Goal: Task Accomplishment & Management: Complete application form

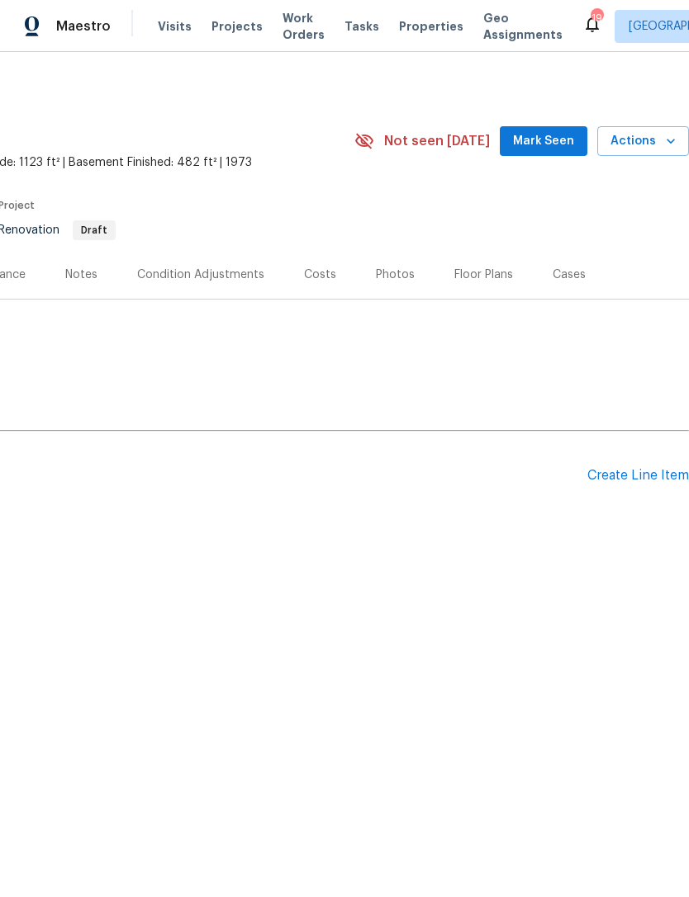
scroll to position [0, 244]
click at [630, 477] on div "Create Line Item" at bounding box center [638, 476] width 102 height 16
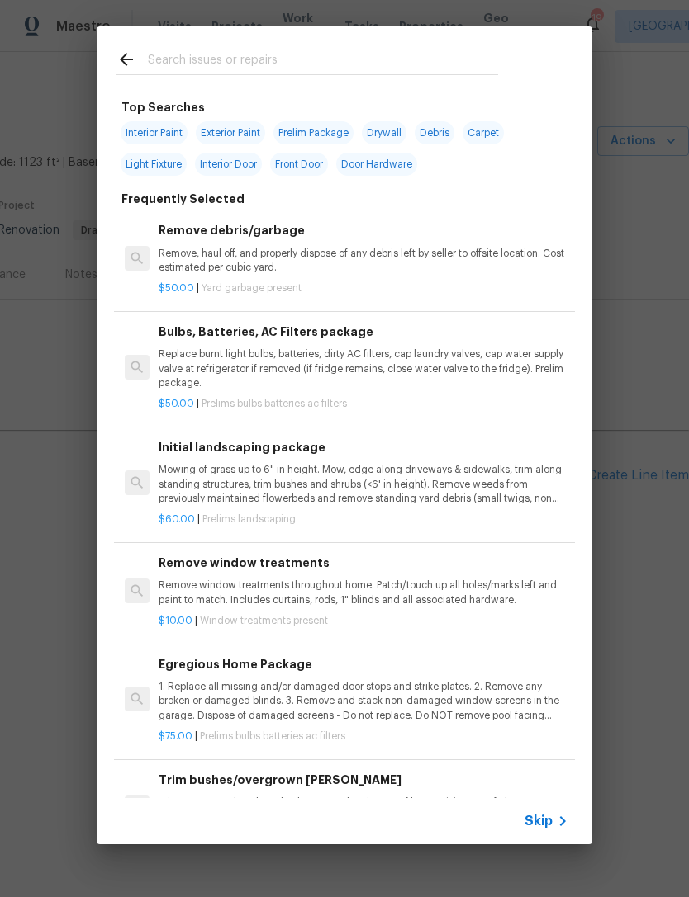
click at [647, 626] on div "Top Searches Interior Paint Exterior Paint Prelim Package Drywall Debris Carpet…" at bounding box center [344, 435] width 689 height 871
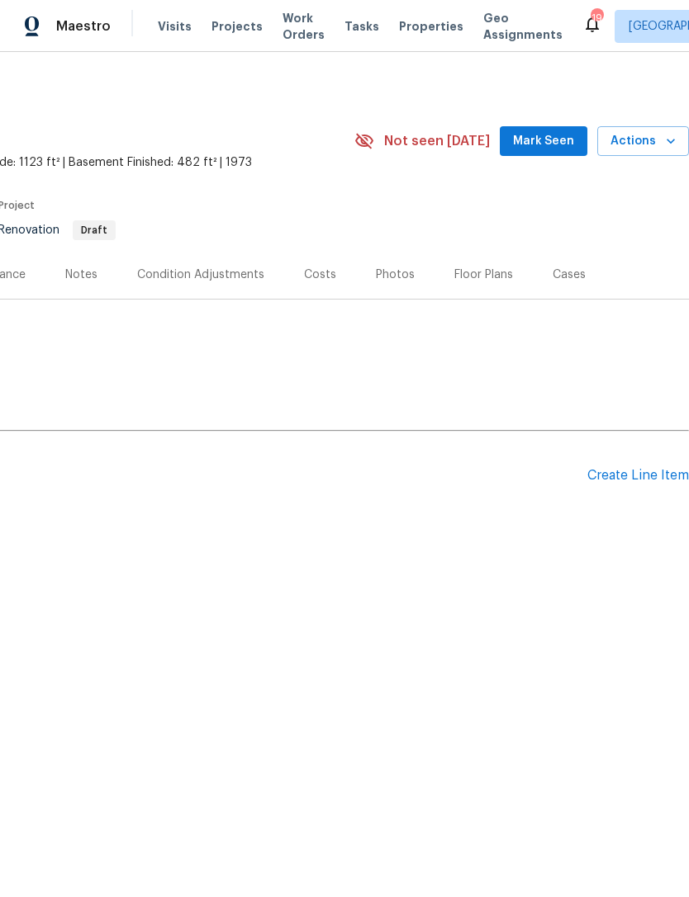
click at [635, 477] on div "Create Line Item" at bounding box center [638, 476] width 102 height 16
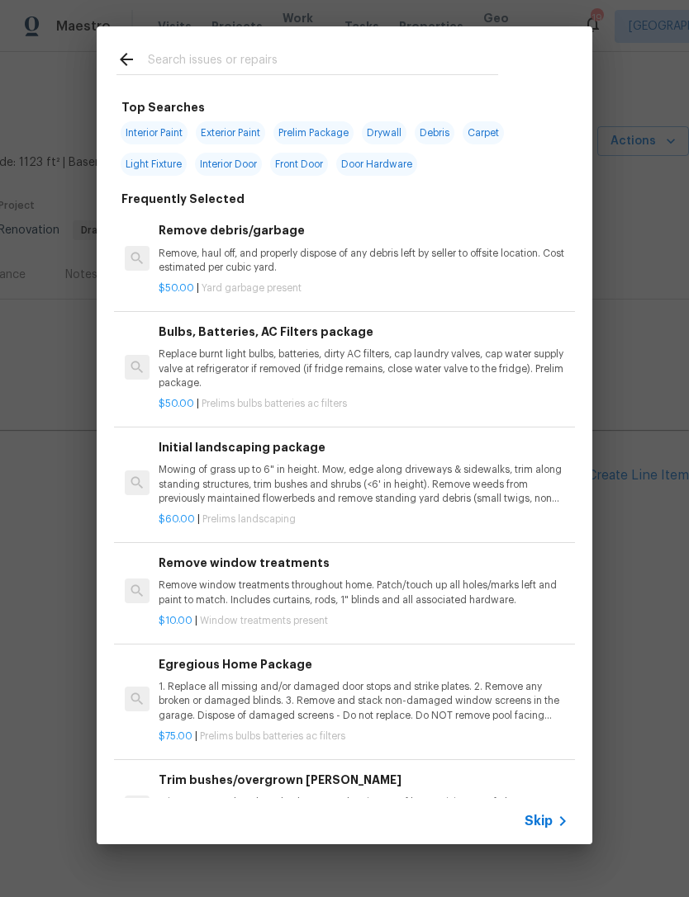
click at [457, 45] on div at bounding box center [307, 58] width 421 height 65
click at [495, 62] on input "text" at bounding box center [323, 62] width 350 height 25
type input "Debr"
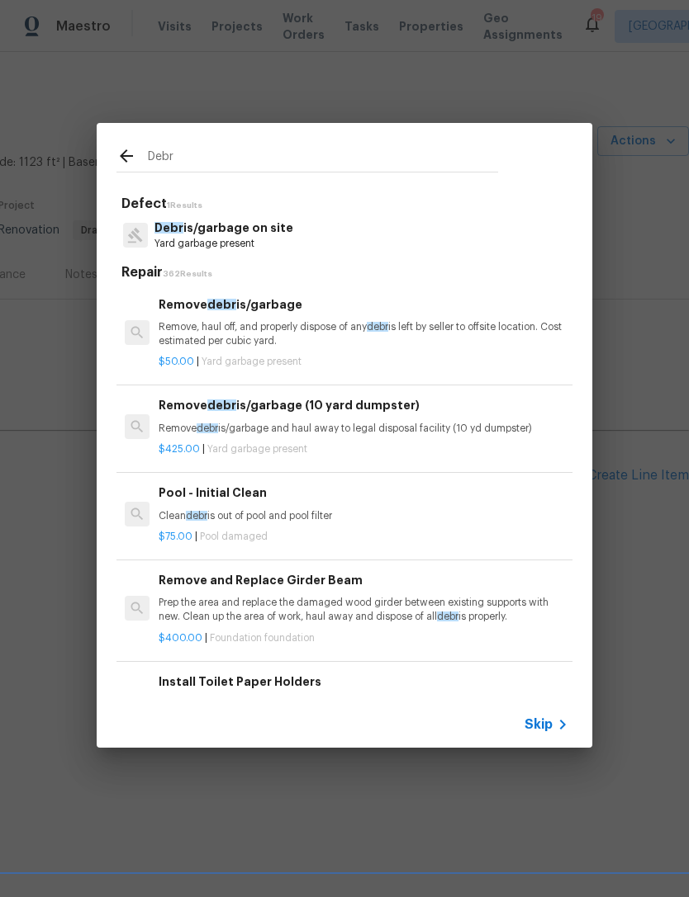
click at [170, 251] on p "Yard garbage present" at bounding box center [223, 244] width 139 height 14
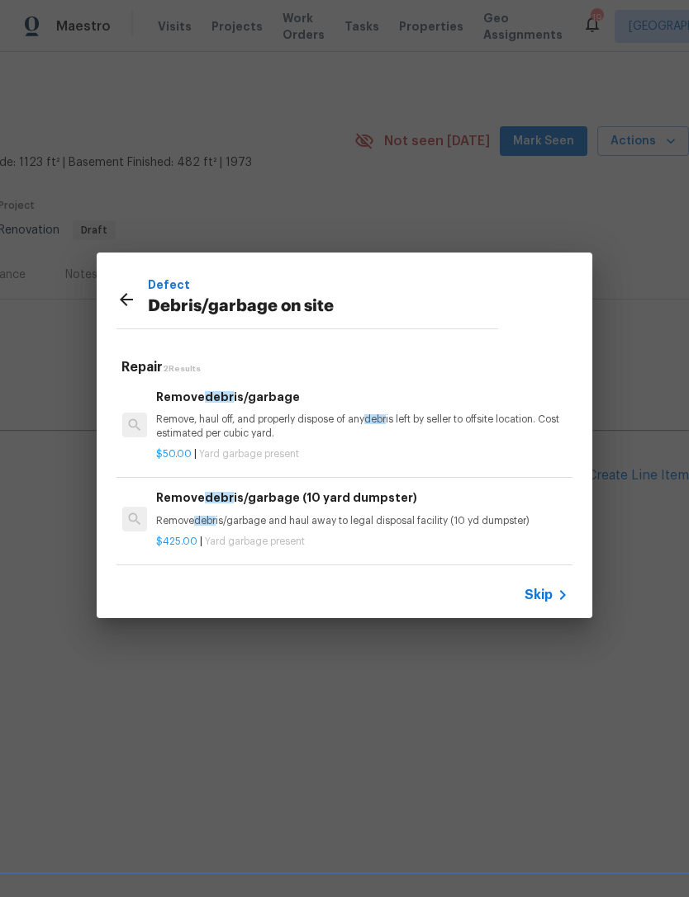
scroll to position [2, 2]
click at [195, 418] on p "Remove, haul off, and properly dispose of any debr is left by seller to offsite…" at bounding box center [361, 427] width 410 height 28
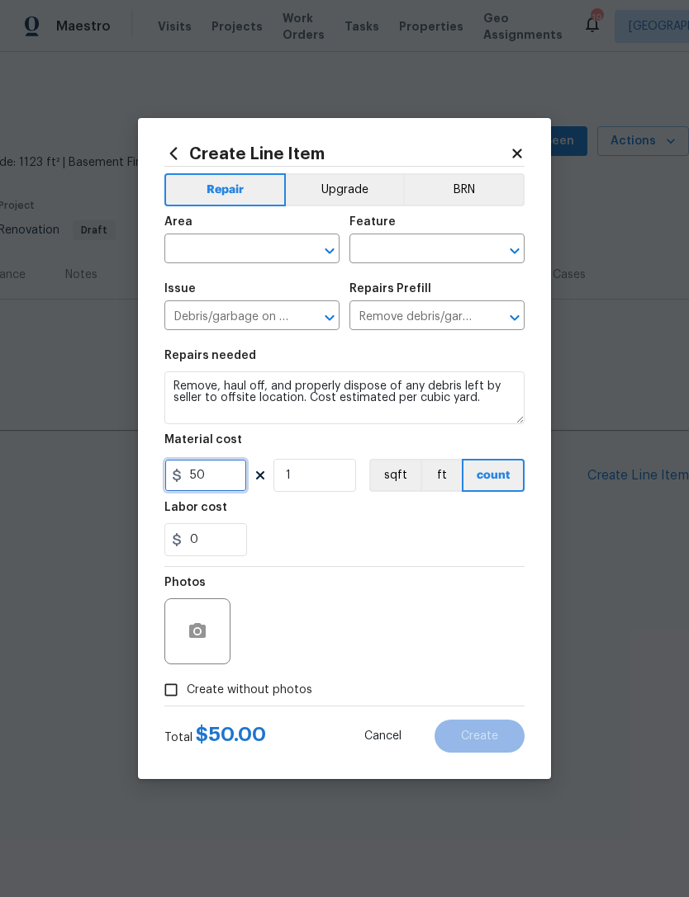
click at [219, 480] on input "50" at bounding box center [205, 475] width 83 height 33
type input "1750"
click at [498, 502] on section "Repairs needed Remove, haul off, and properly dispose of any debris left by sel…" at bounding box center [344, 453] width 360 height 226
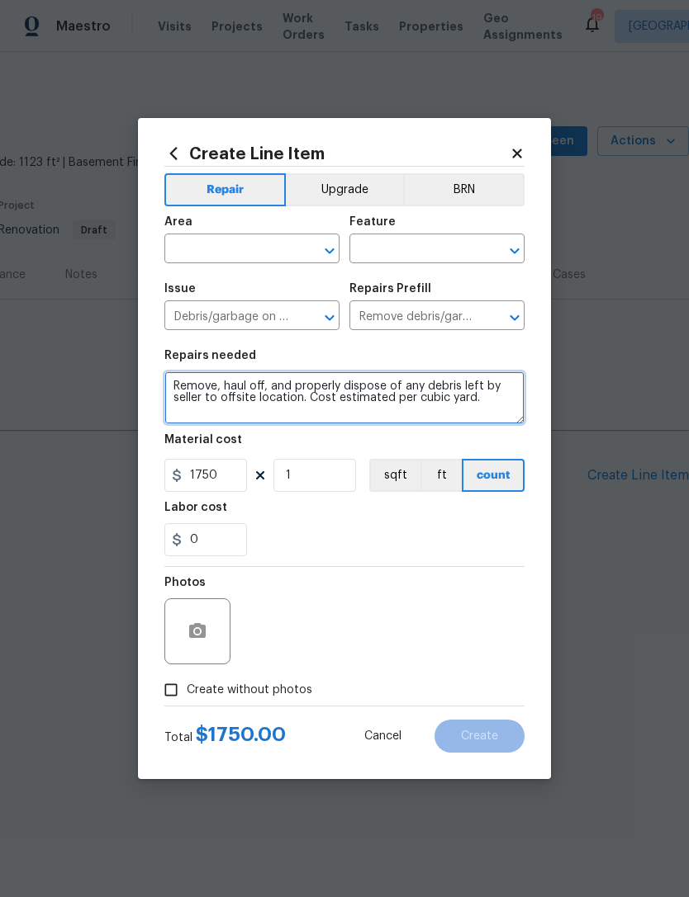
click at [509, 405] on textarea "Remove, haul off, and properly dispose of any debris left by seller to offsite …" at bounding box center [344, 398] width 360 height 53
type textarea "Remove, haul off, and properly dispose of any debris left by seller to offsite …"
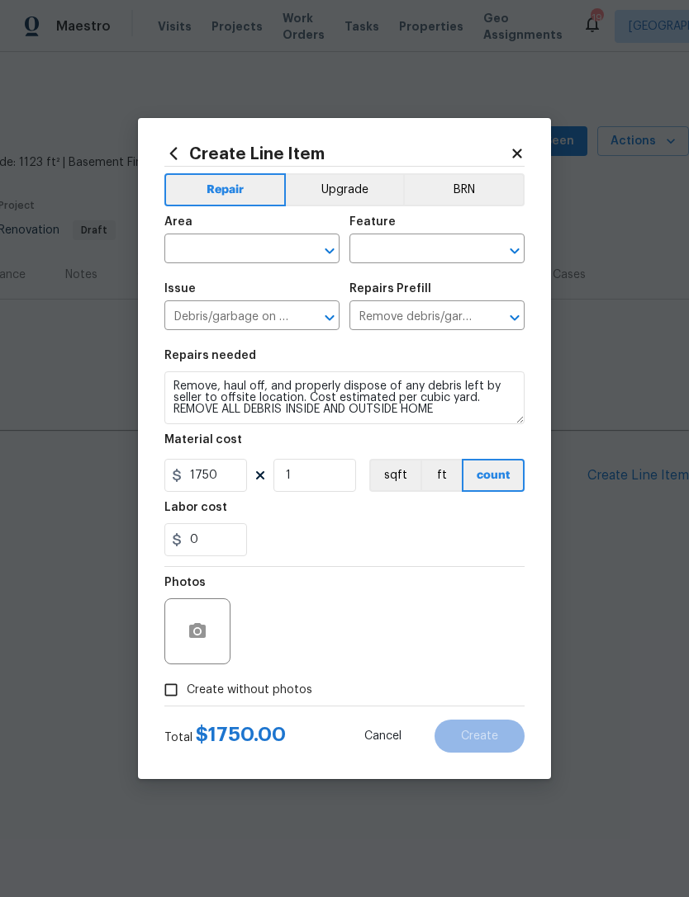
click at [478, 547] on div "0" at bounding box center [344, 539] width 360 height 33
click at [227, 684] on span "Create without photos" at bounding box center [249, 690] width 125 height 17
click at [187, 684] on input "Create without photos" at bounding box center [170, 690] width 31 height 31
checkbox input "true"
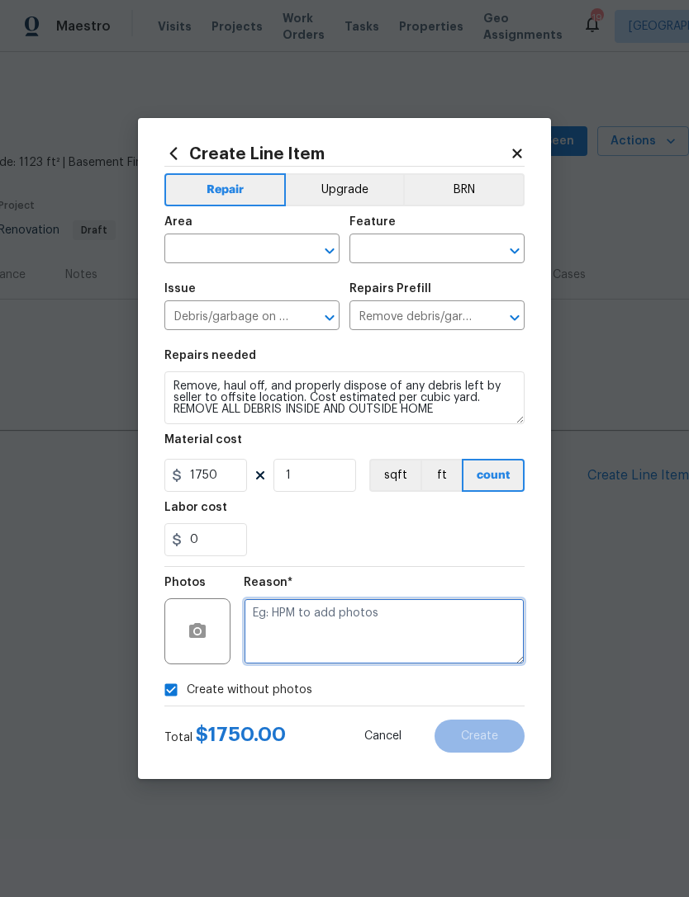
click at [470, 628] on textarea at bounding box center [384, 632] width 281 height 66
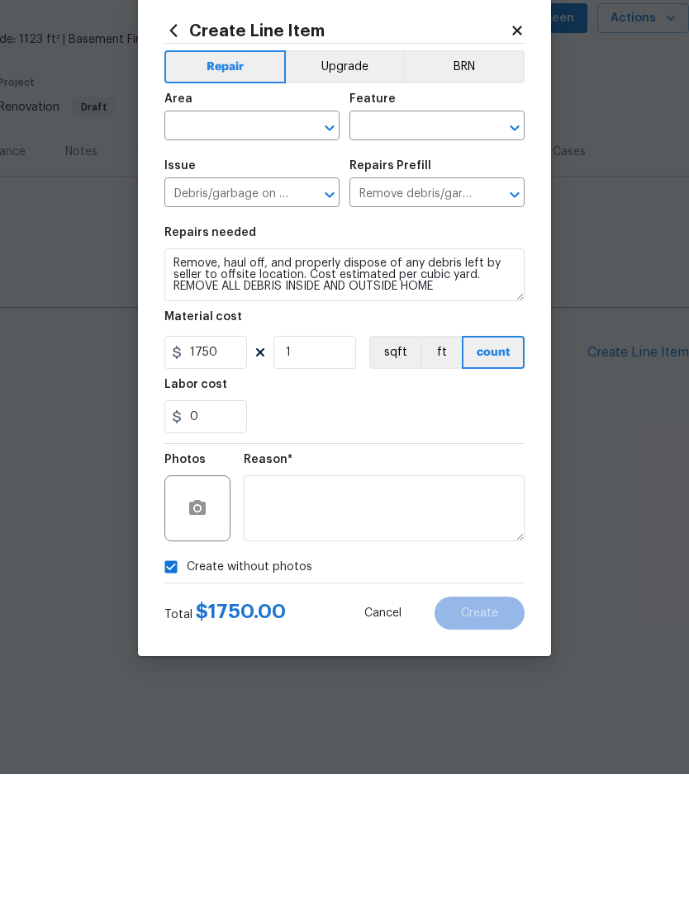
click at [257, 238] on input "text" at bounding box center [228, 251] width 129 height 26
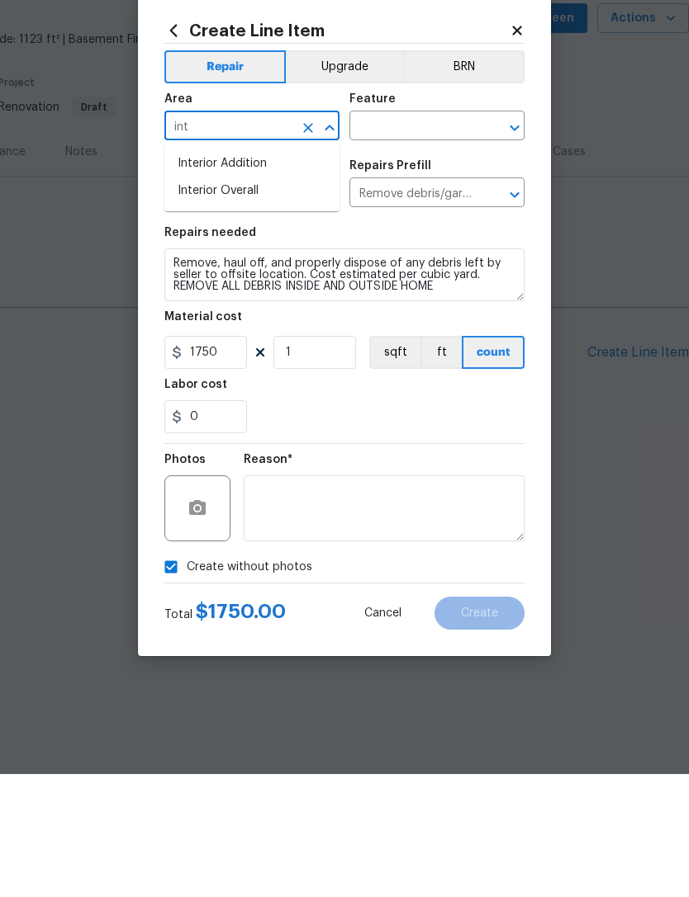
click at [277, 301] on li "Interior Overall" at bounding box center [251, 314] width 175 height 27
type input "Interior Overall"
click at [451, 238] on input "text" at bounding box center [413, 251] width 129 height 26
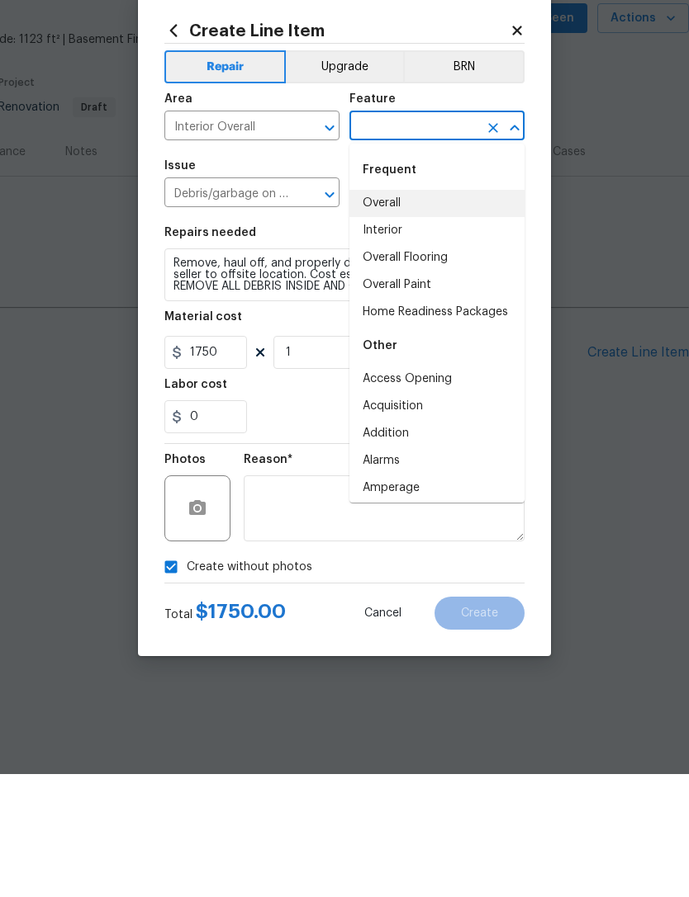
click at [438, 313] on li "Overall" at bounding box center [436, 326] width 175 height 27
type input "Overall"
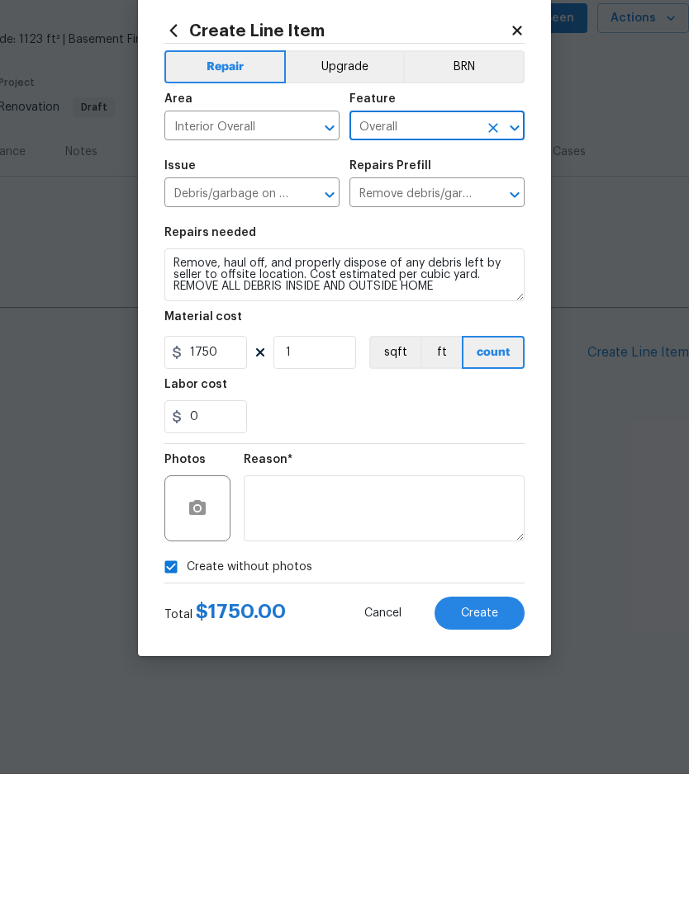
click at [448, 523] on div "0" at bounding box center [344, 539] width 360 height 33
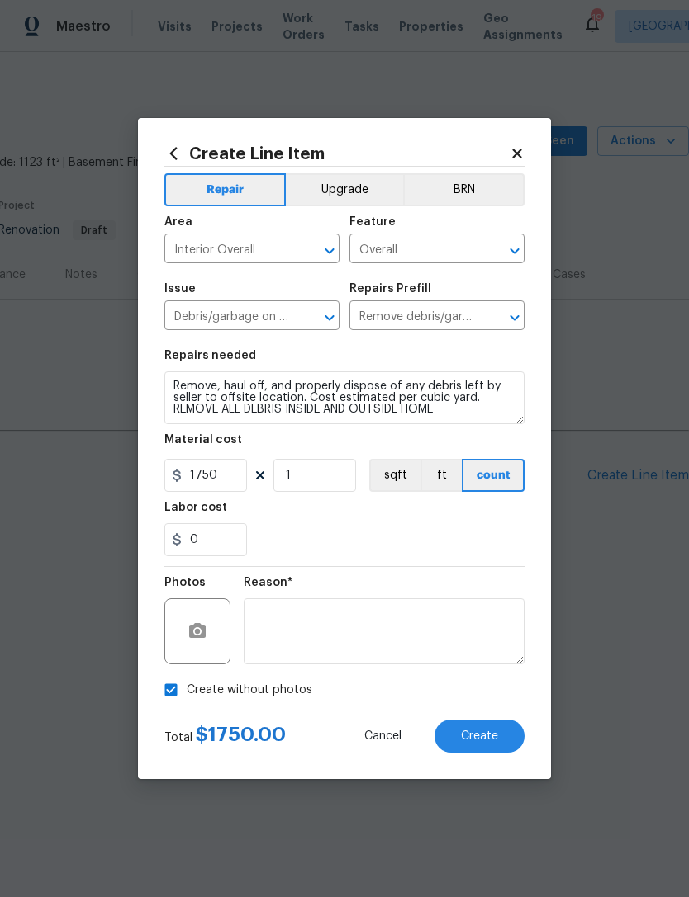
click at [488, 735] on span "Create" at bounding box center [479, 737] width 37 height 12
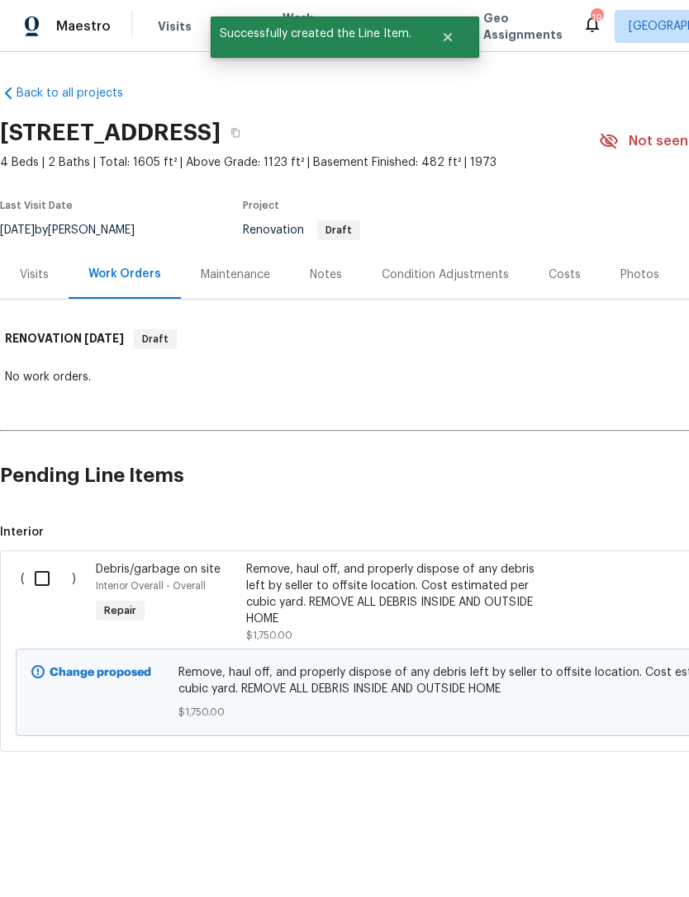
scroll to position [0, 0]
click at [45, 585] on input "checkbox" at bounding box center [48, 578] width 47 height 35
checkbox input "true"
click at [627, 864] on span "Create Work Order" at bounding box center [594, 856] width 110 height 21
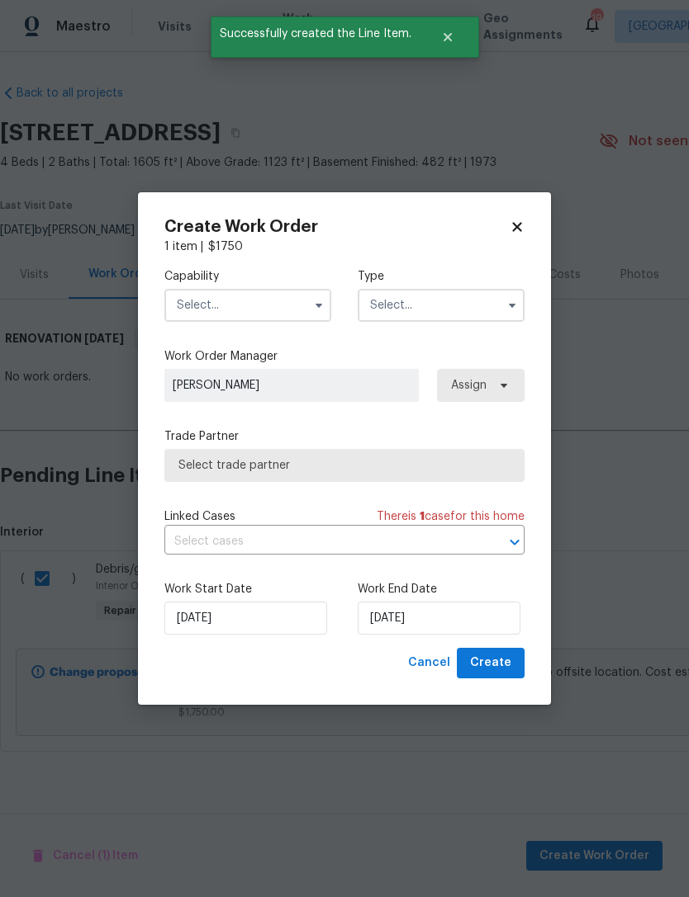
click at [262, 300] on input "text" at bounding box center [247, 305] width 167 height 33
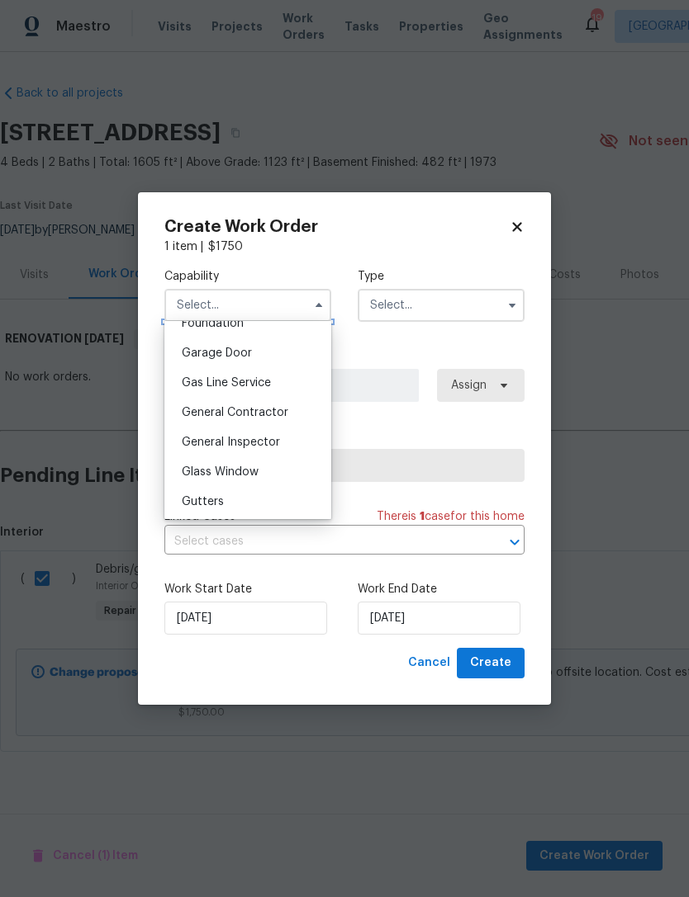
scroll to position [719, 0]
click at [296, 411] on div "General Contractor" at bounding box center [247, 410] width 159 height 30
type input "General Contractor"
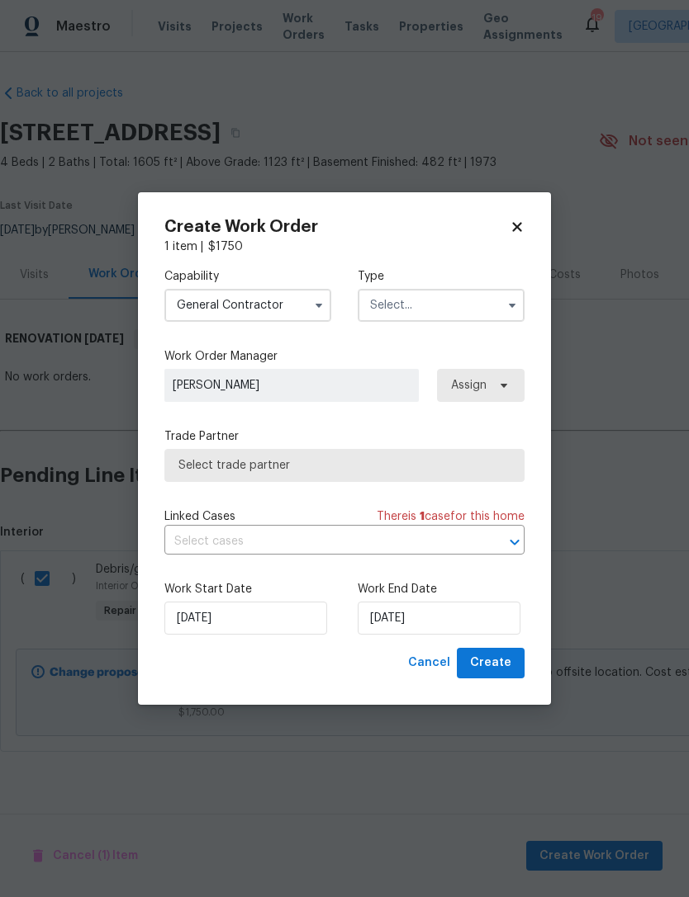
click at [456, 318] on input "text" at bounding box center [441, 305] width 167 height 33
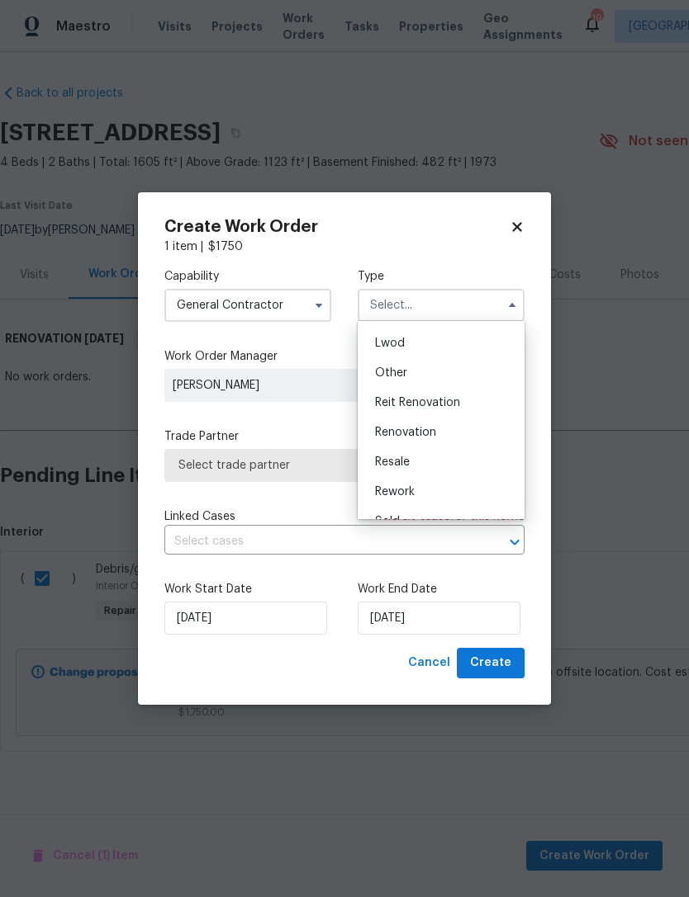
scroll to position [188, 0]
click at [468, 421] on div "Renovation" at bounding box center [441, 420] width 159 height 30
type input "Renovation"
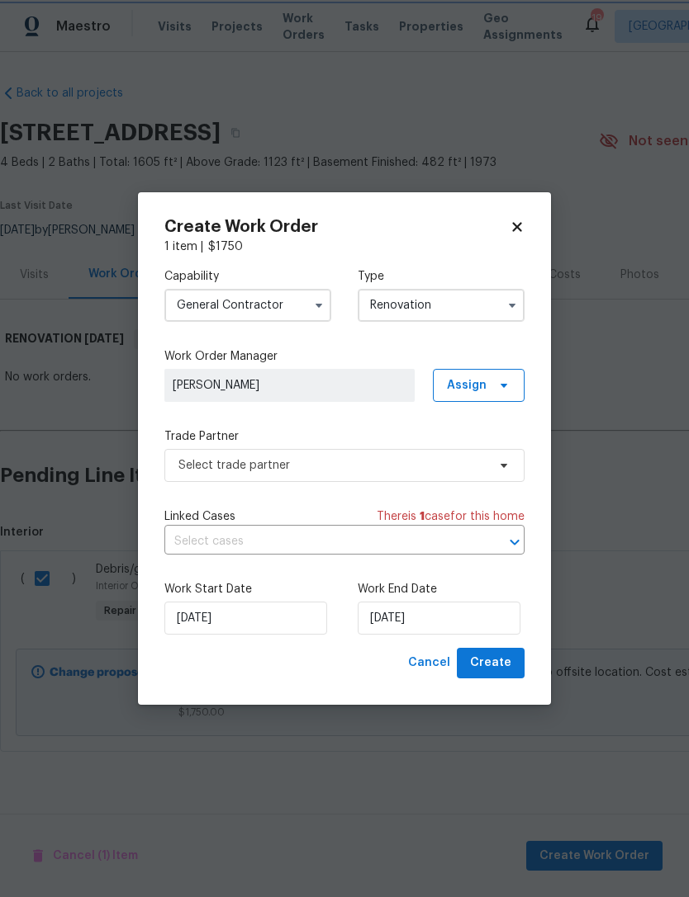
scroll to position [0, 0]
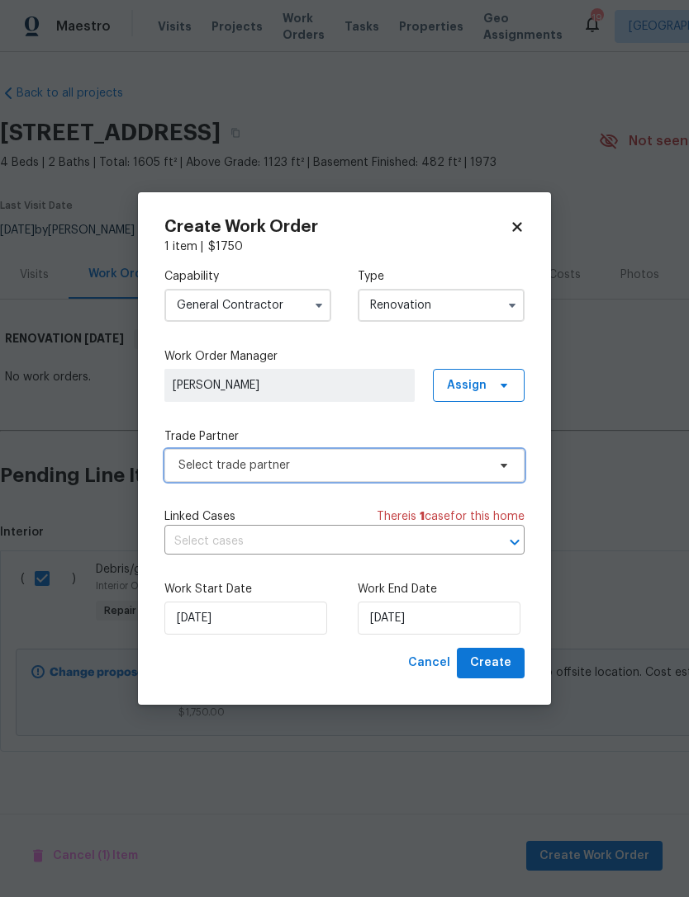
click at [449, 462] on span "Select trade partner" at bounding box center [332, 465] width 308 height 17
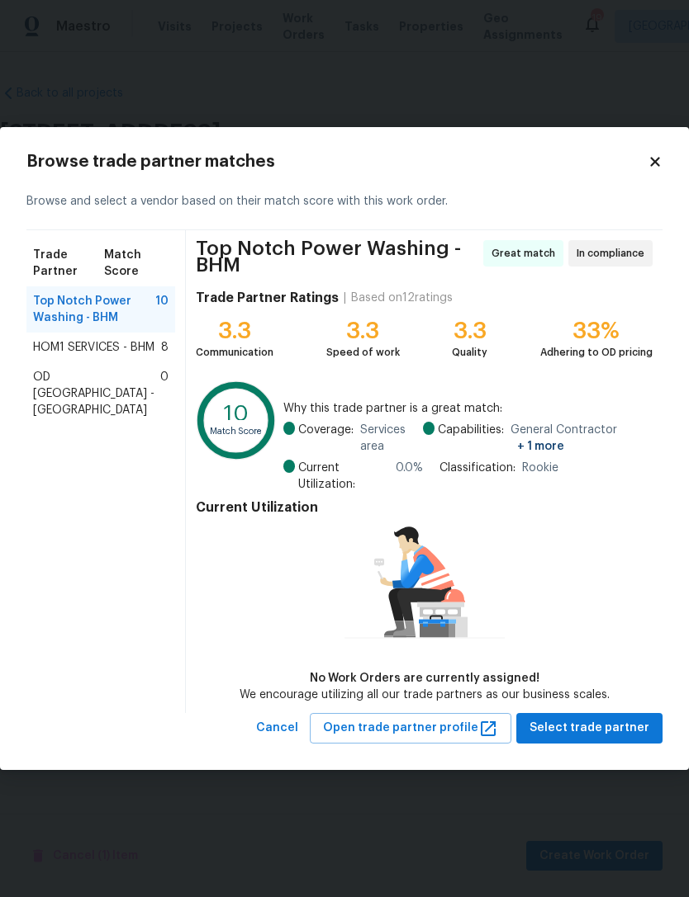
click at [652, 159] on icon at bounding box center [654, 162] width 9 height 9
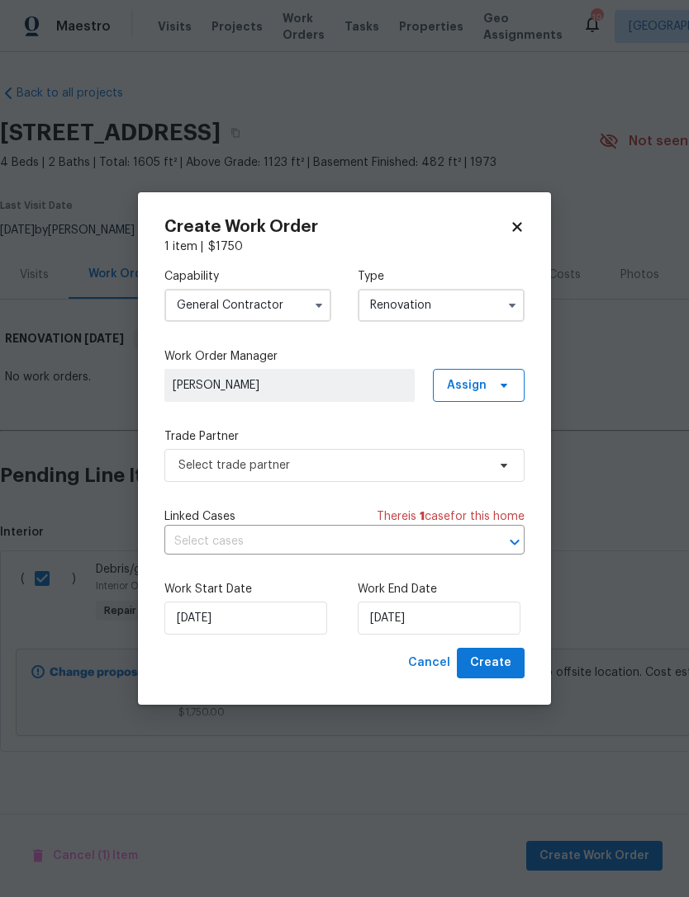
click at [516, 220] on icon at bounding box center [516, 227] width 15 height 15
checkbox input "false"
